Goal: Check status: Check status

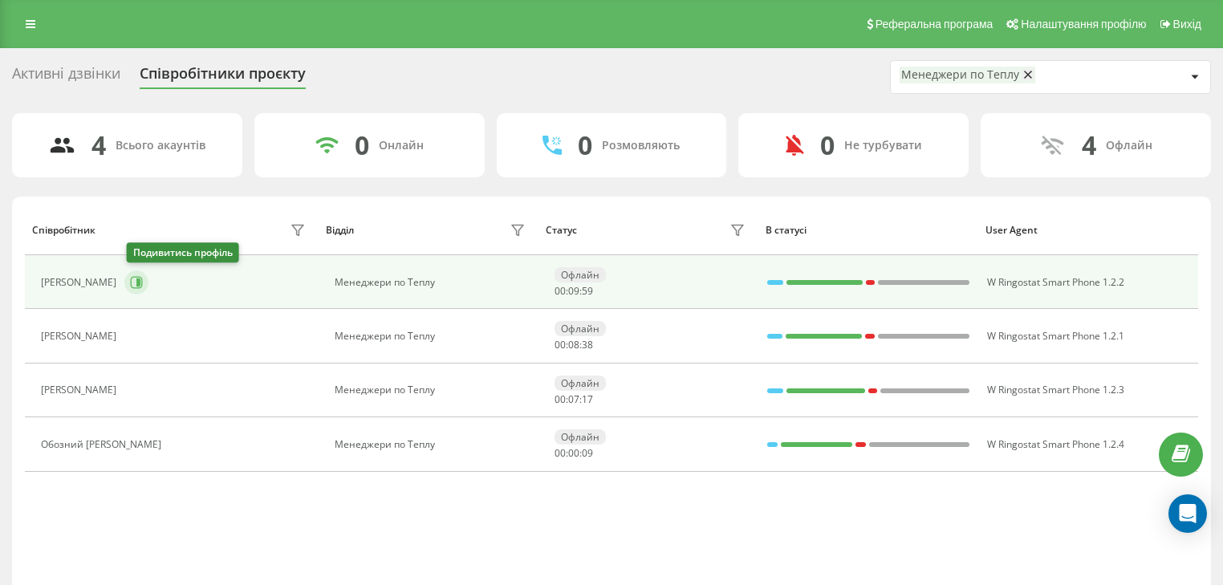
click at [130, 282] on button at bounding box center [136, 282] width 24 height 24
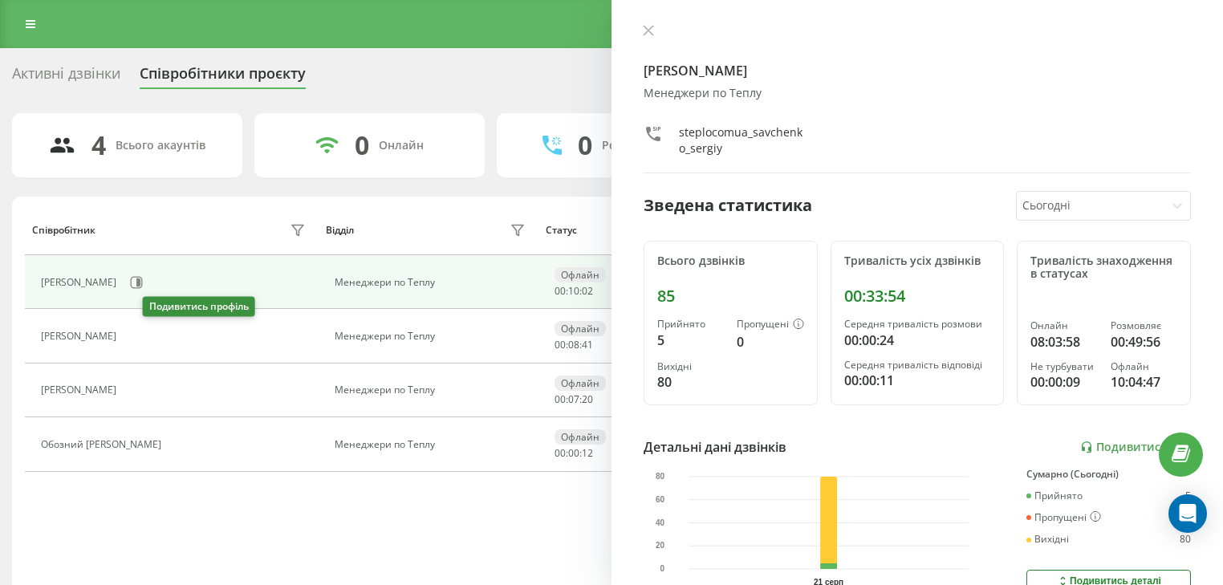
click at [140, 336] on icon at bounding box center [134, 337] width 12 height 12
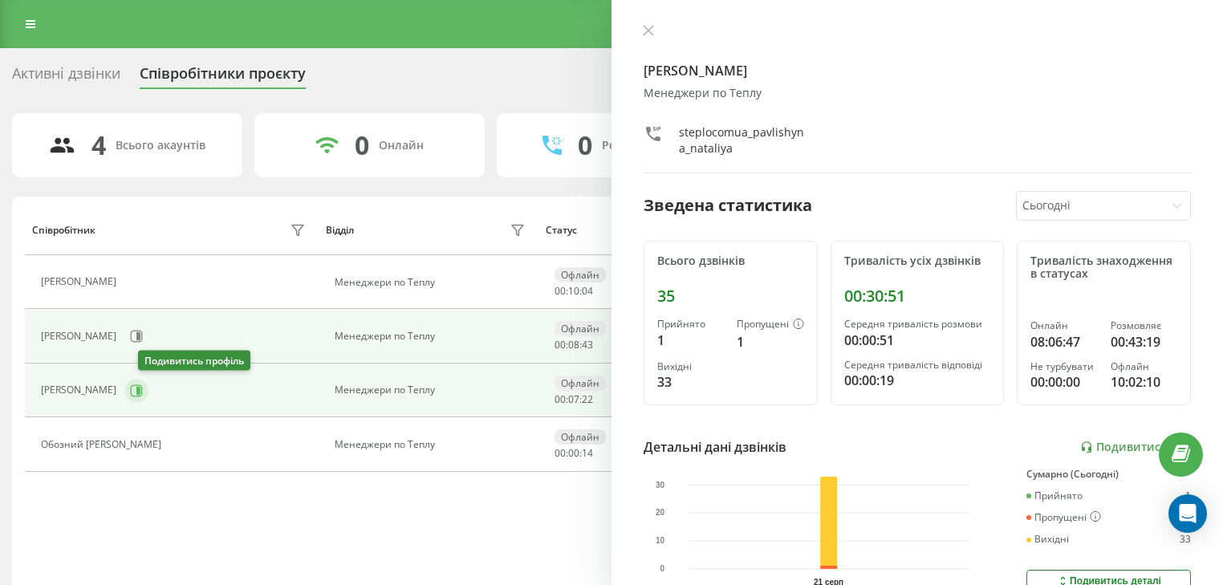
click at [143, 393] on icon at bounding box center [136, 390] width 13 height 13
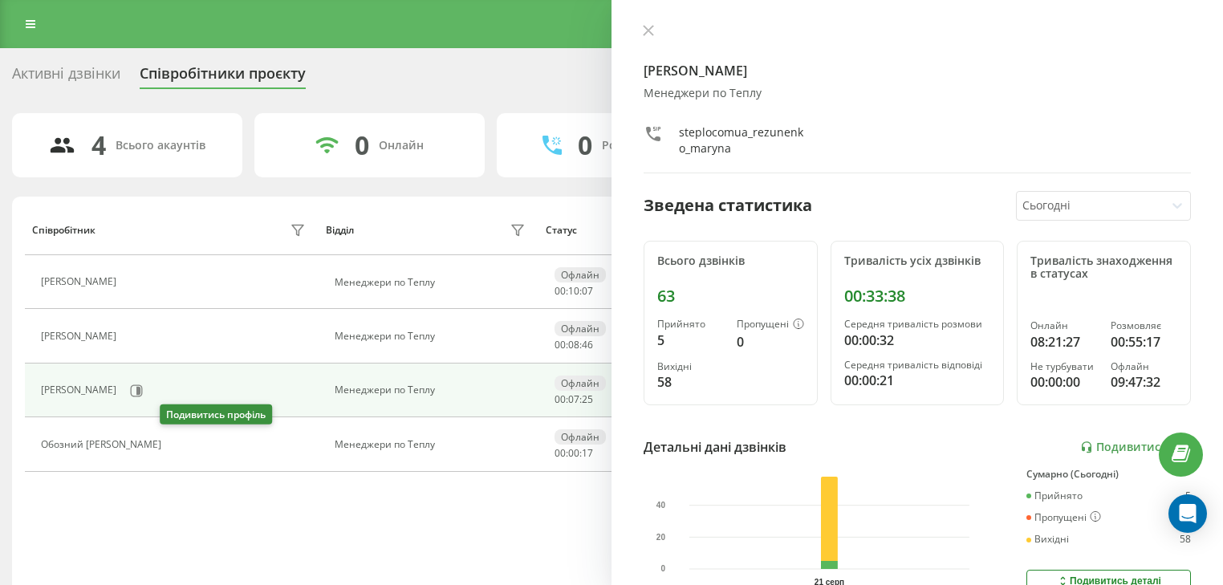
click at [179, 446] on icon at bounding box center [181, 444] width 4 height 8
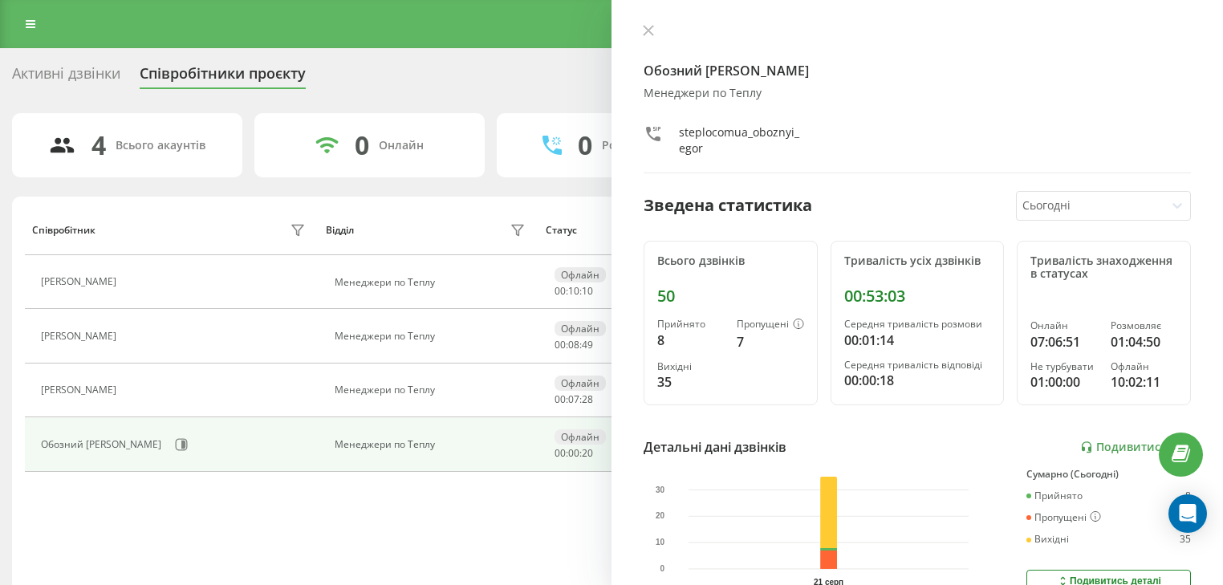
drag, startPoint x: 651, startPoint y: 35, endPoint x: 646, endPoint y: 44, distance: 10.8
click at [651, 35] on icon at bounding box center [648, 30] width 11 height 11
